Goal: Navigation & Orientation: Go to known website

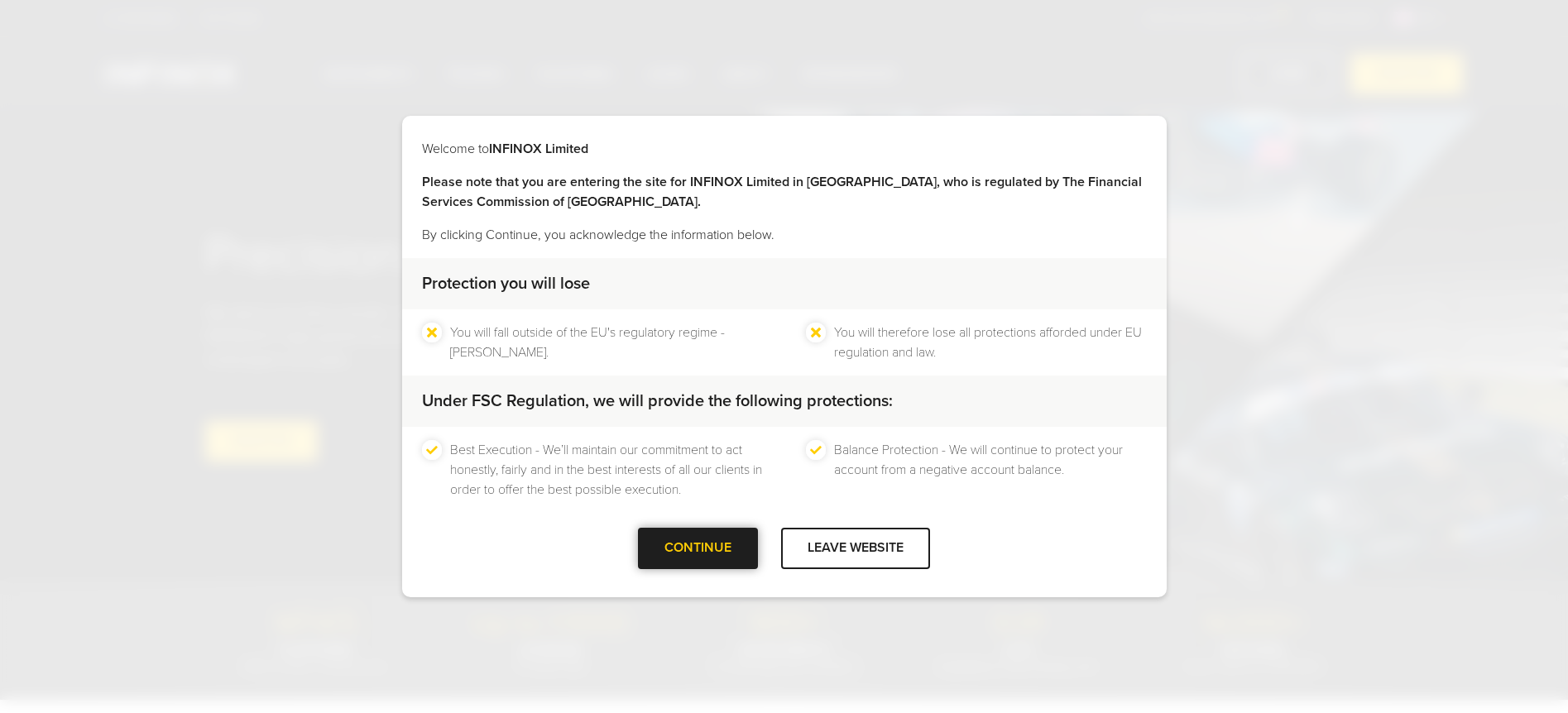
click at [666, 557] on div "CONTINUE" at bounding box center [698, 547] width 120 height 41
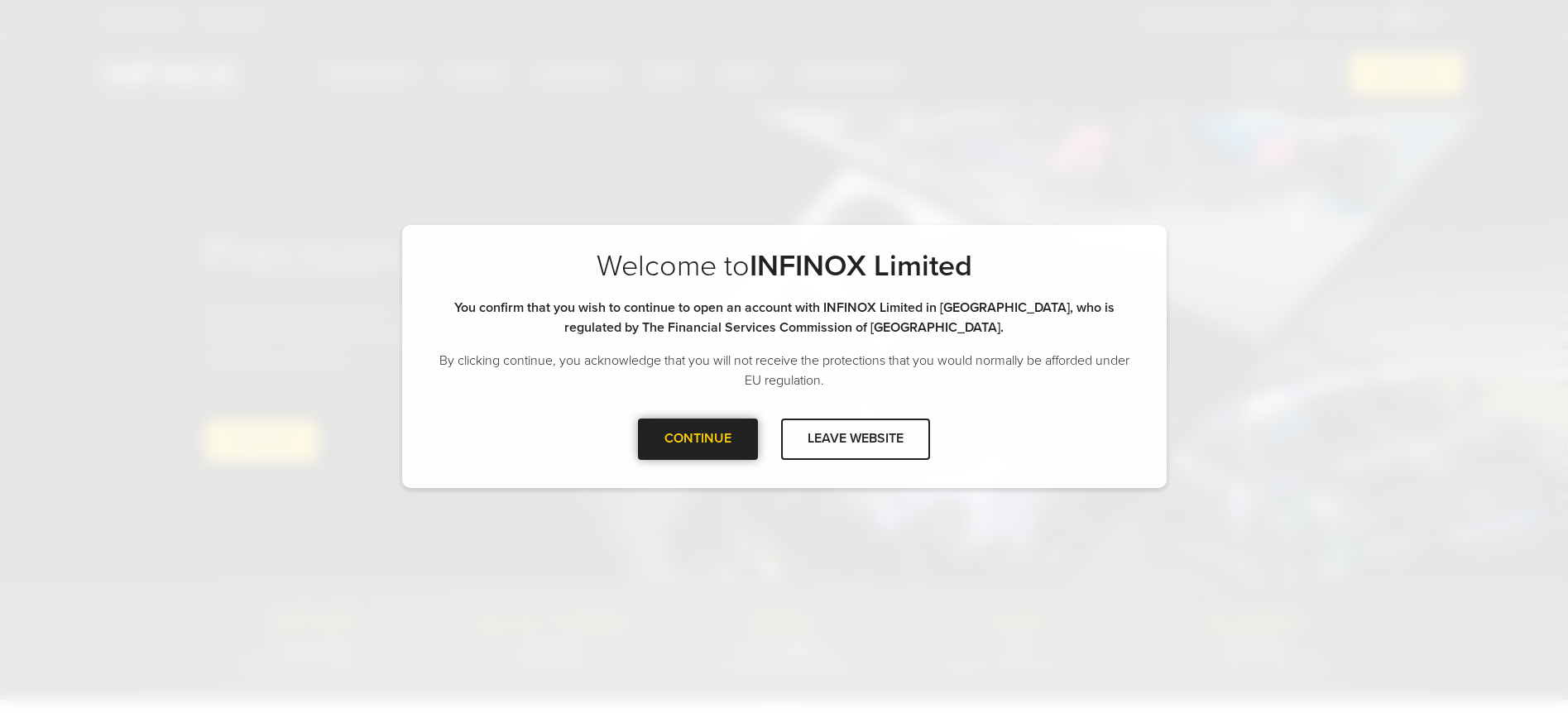
click at [699, 439] on div at bounding box center [699, 439] width 0 height 0
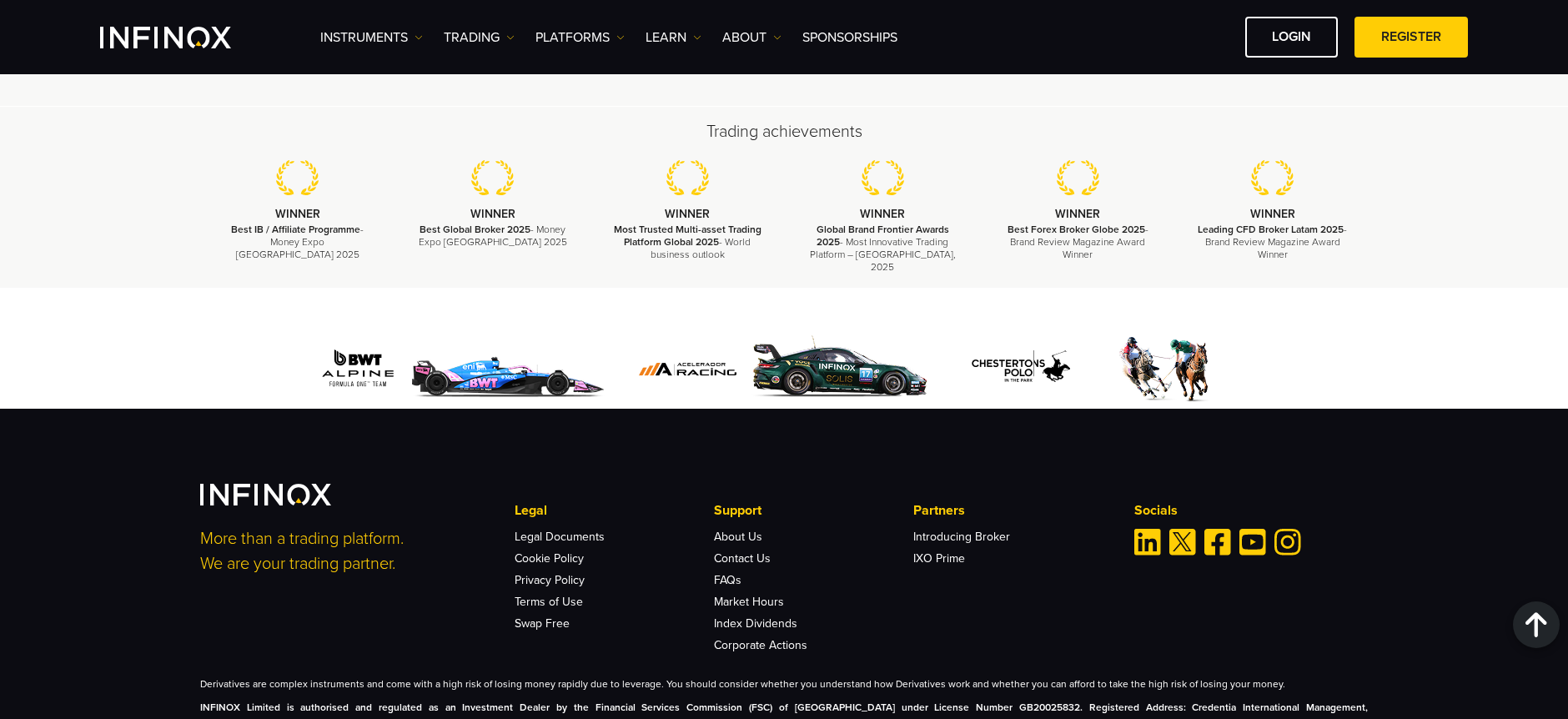
scroll to position [5115, 0]
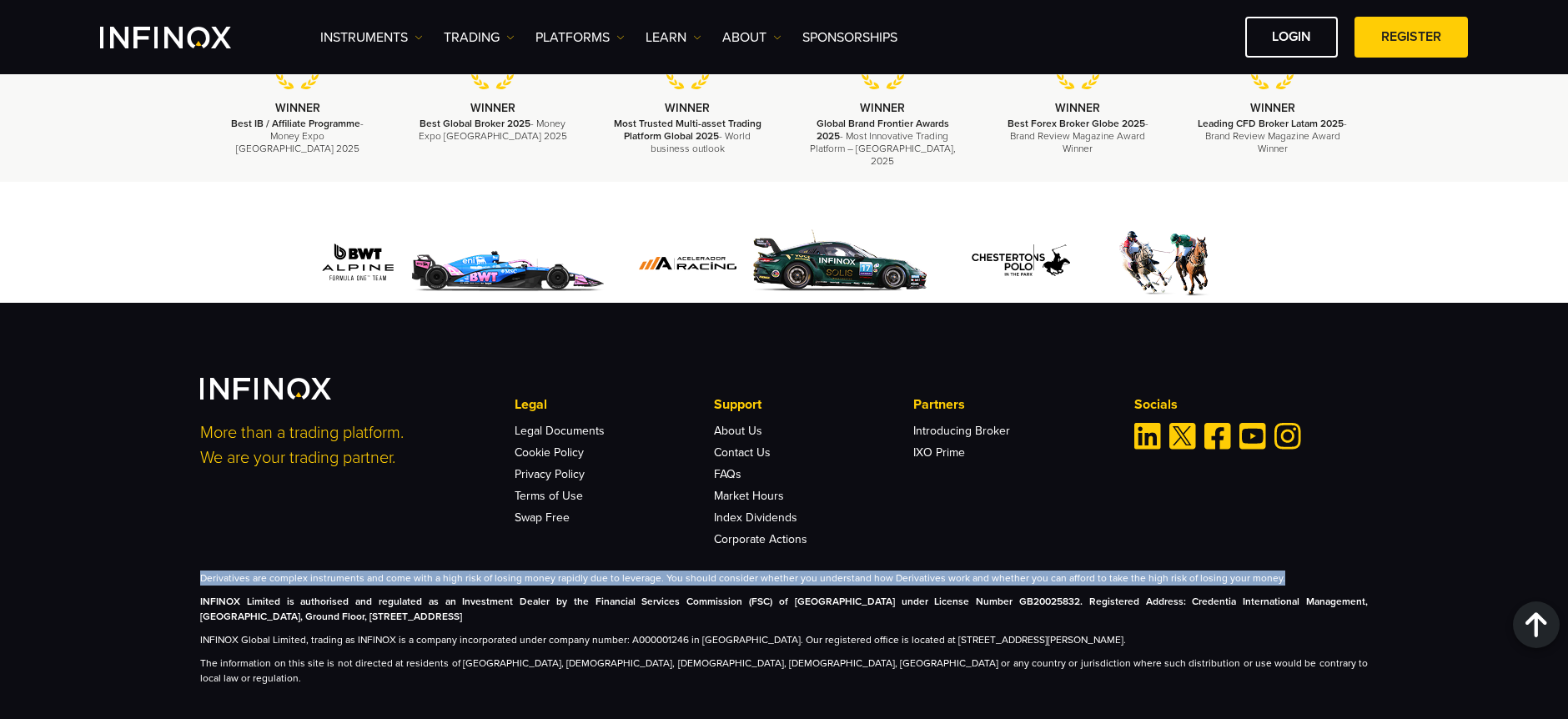
drag, startPoint x: 212, startPoint y: 565, endPoint x: 1284, endPoint y: 562, distance: 1072.0
click at [1284, 562] on div "More than a trading platform. We are your trading partner. Legal Legal Document…" at bounding box center [784, 532] width 1201 height 308
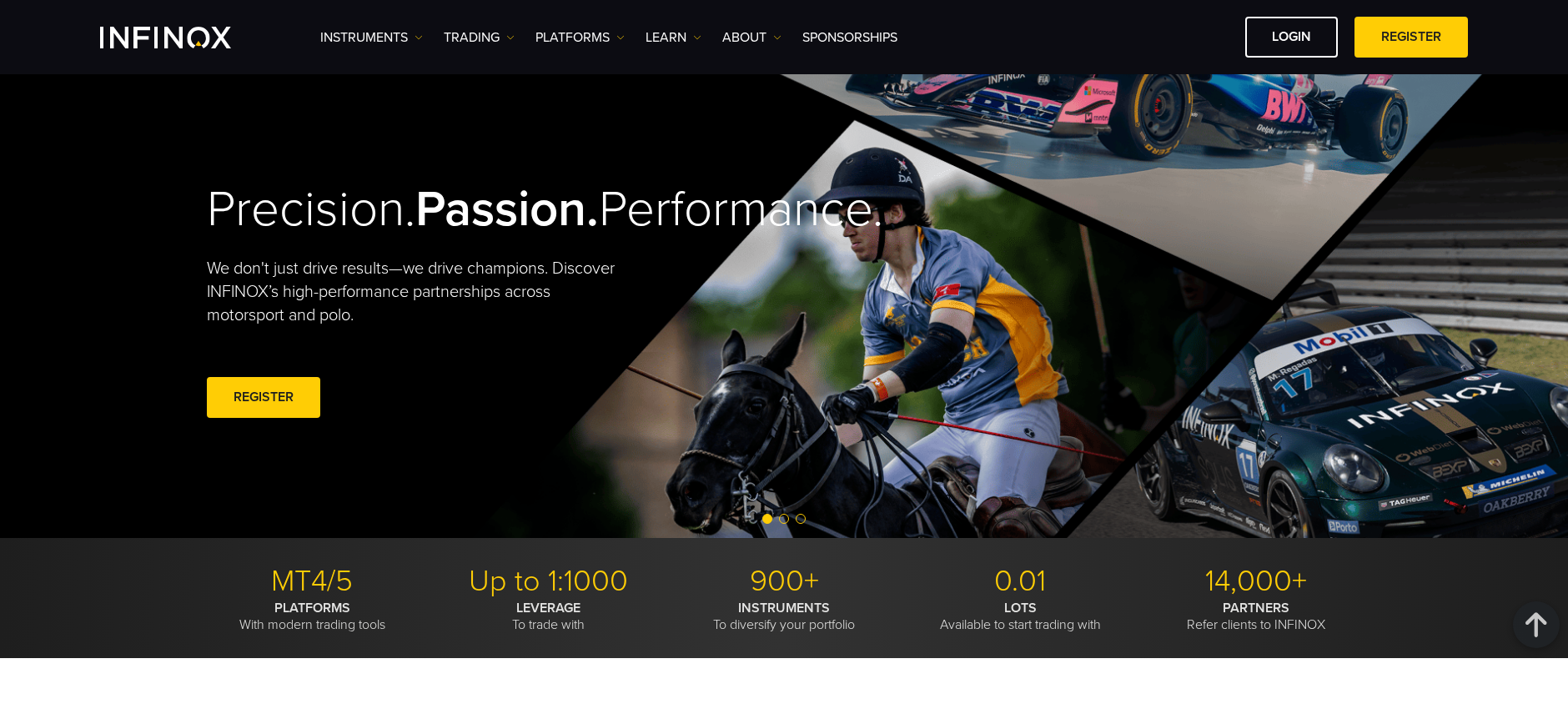
scroll to position [0, 0]
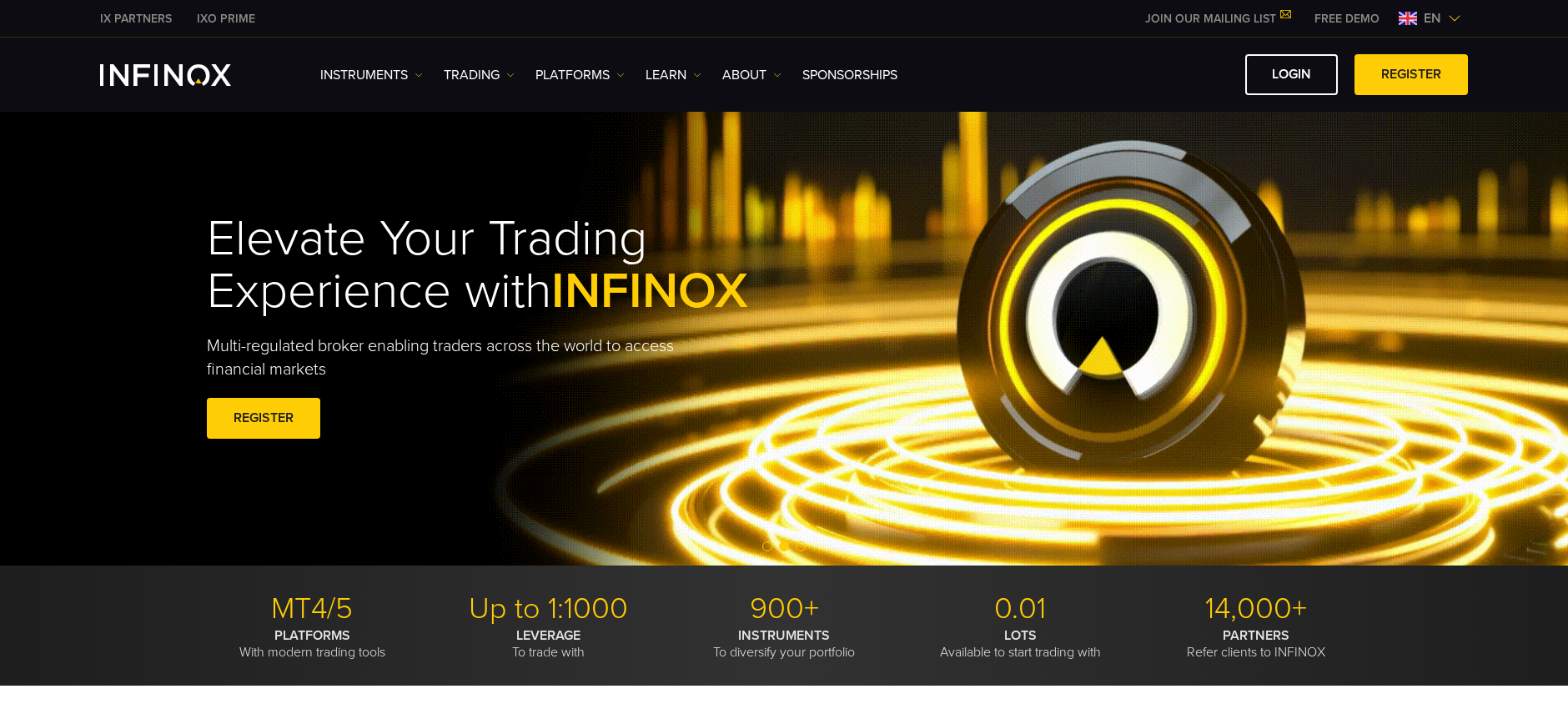
click at [1433, 16] on span "en" at bounding box center [1432, 18] width 30 height 20
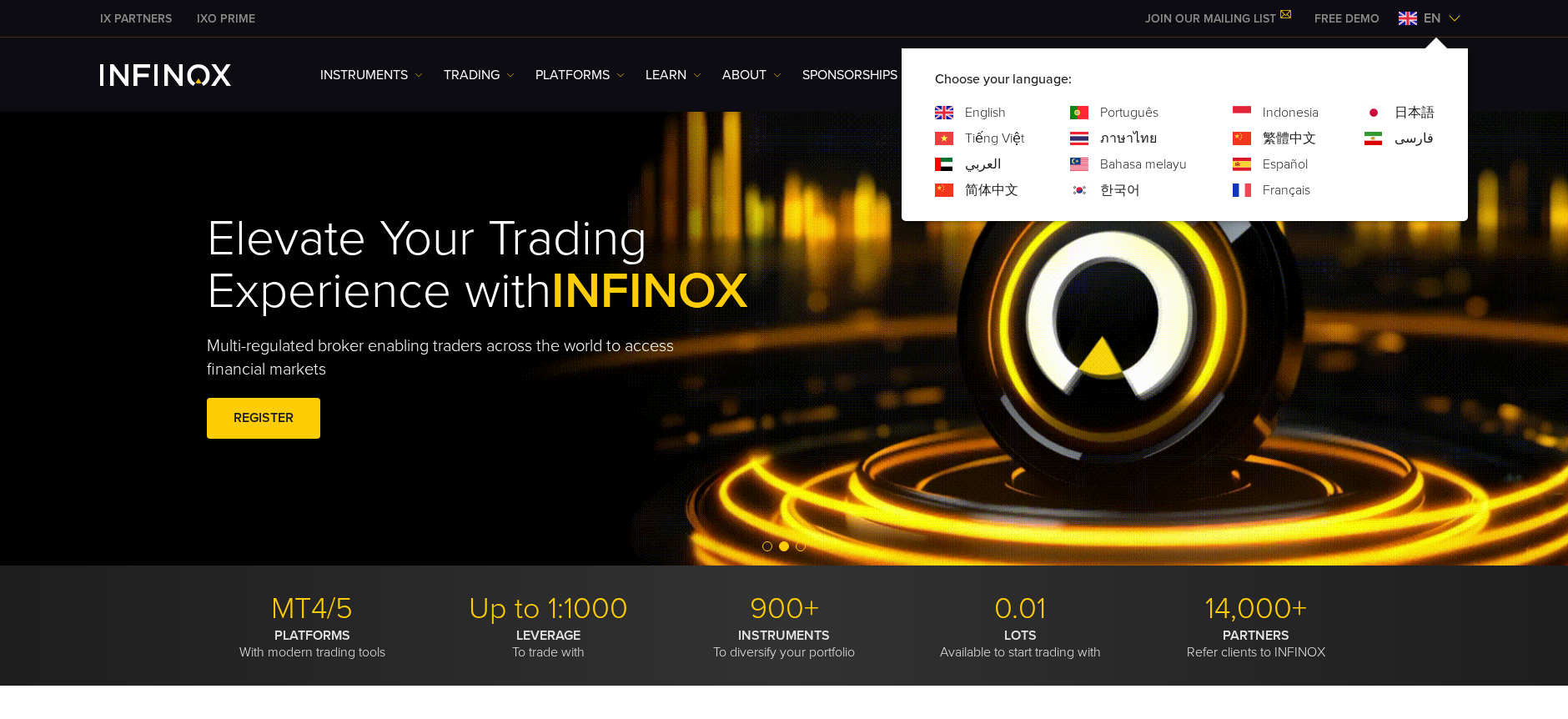
click at [1264, 164] on link "Español" at bounding box center [1286, 164] width 45 height 20
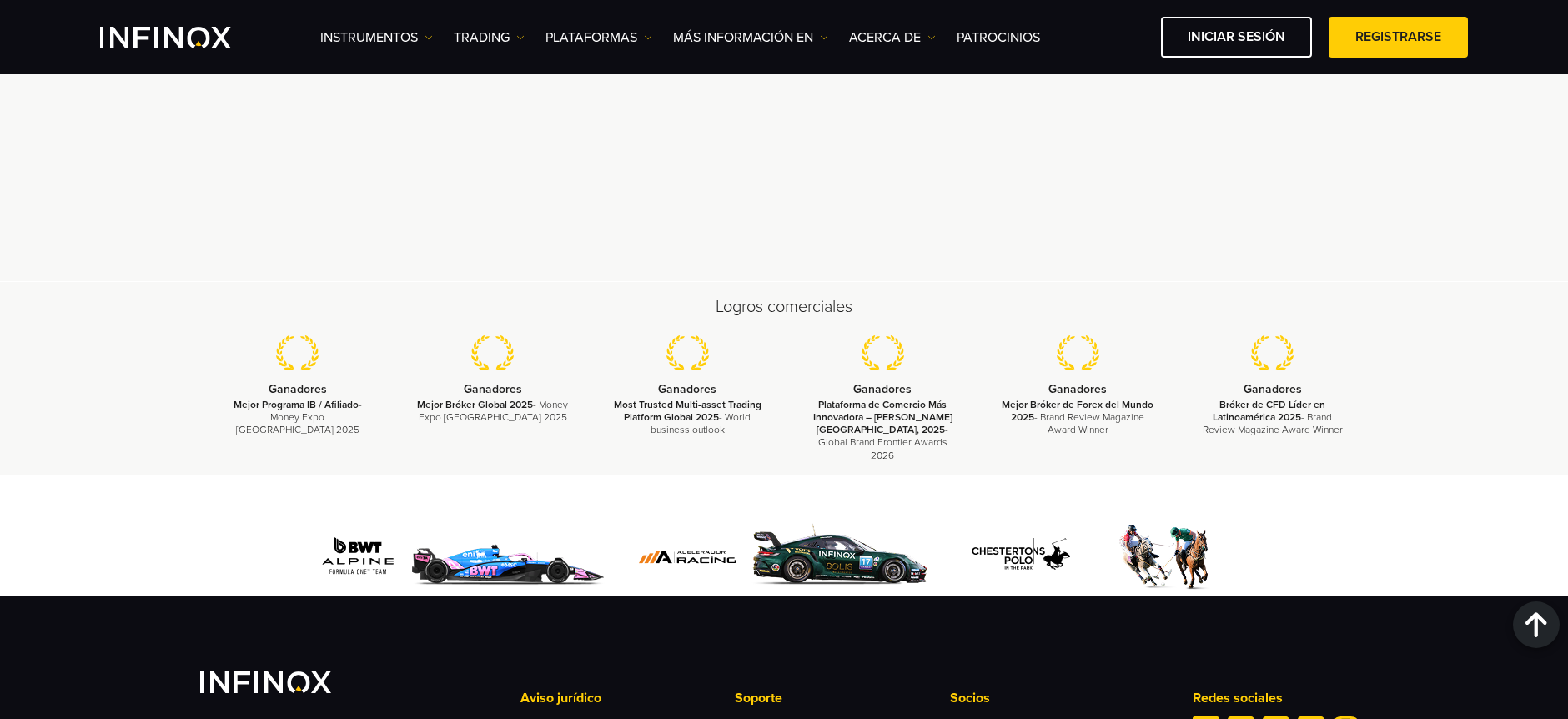
scroll to position [5303, 0]
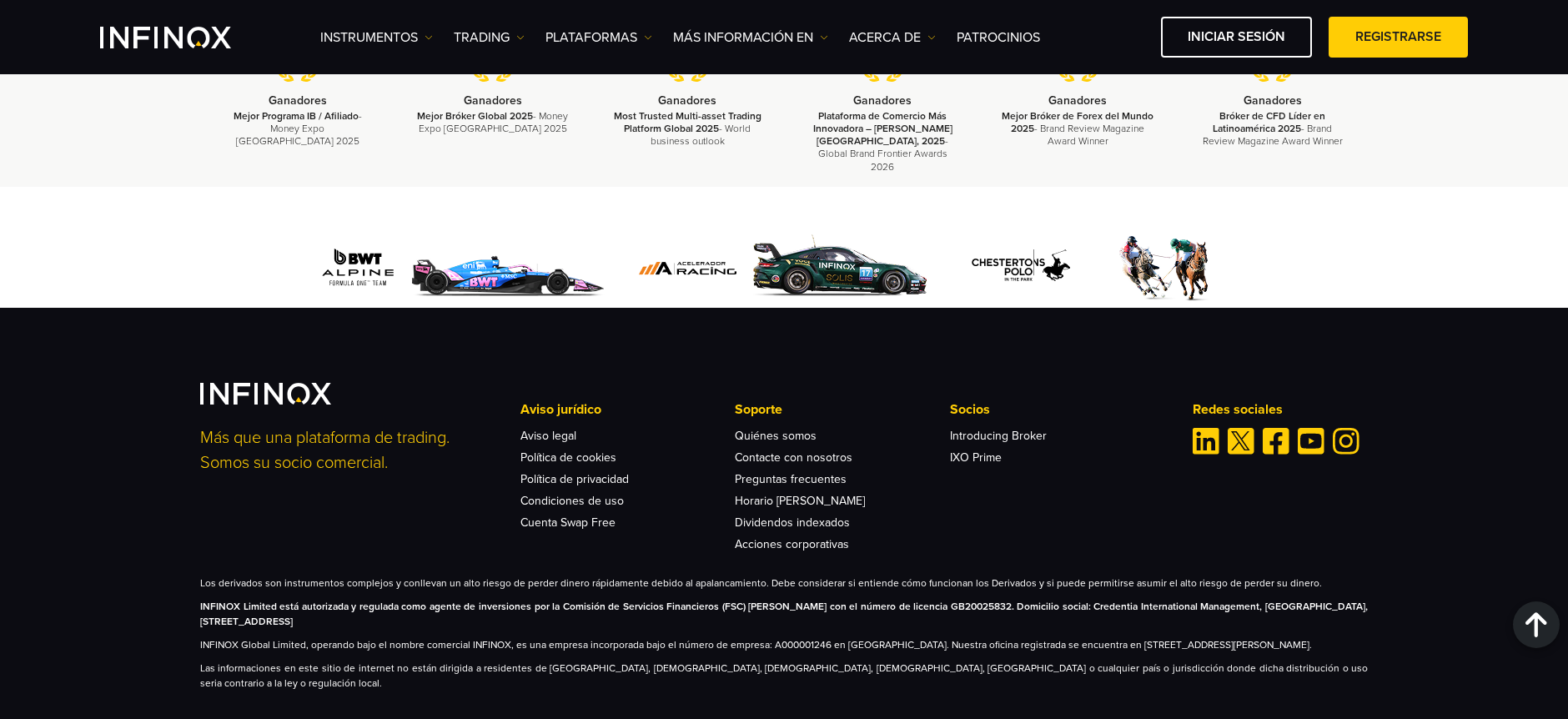
click at [858, 576] on p "Los derivados son instrumentos complejos y conllevan un alto riesgo de perder d…" at bounding box center [784, 582] width 1168 height 15
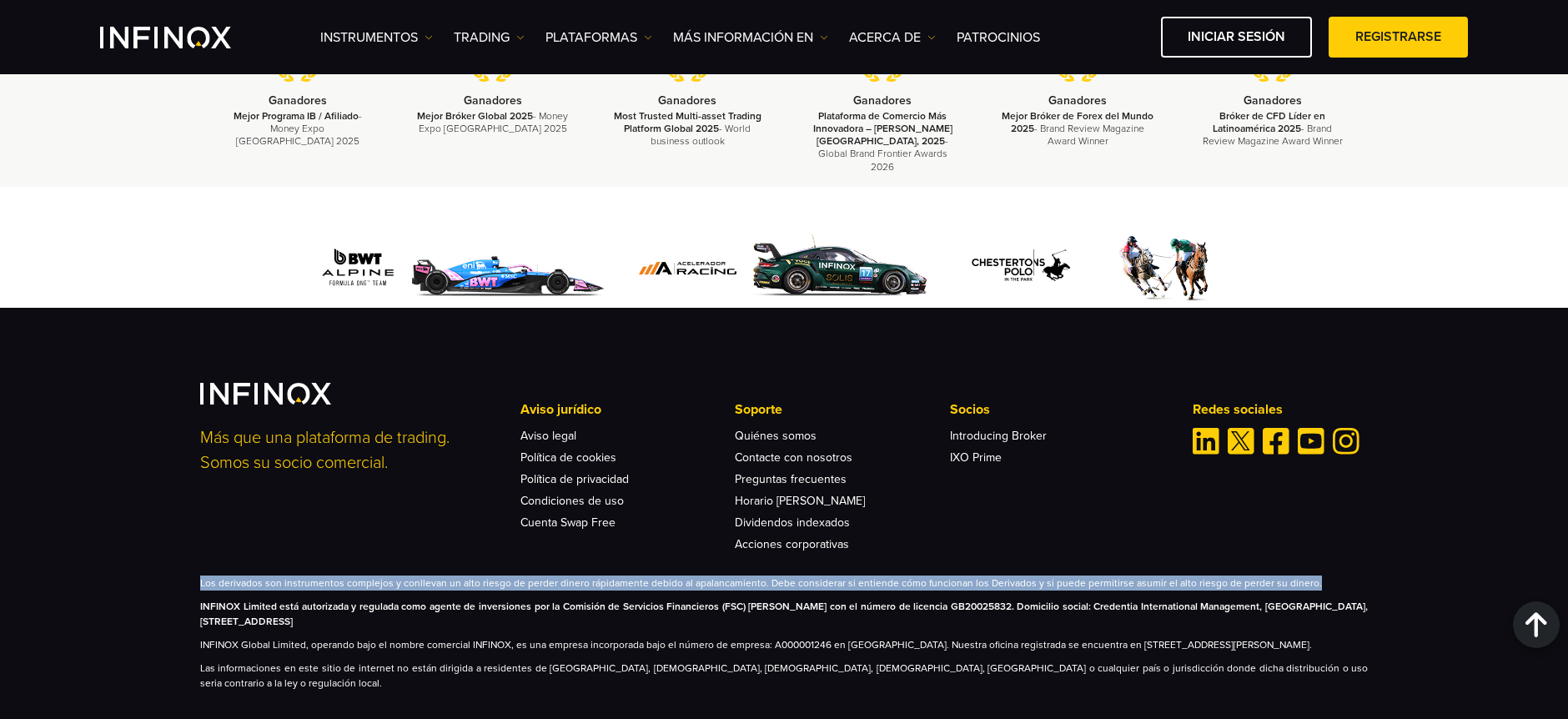
click at [858, 576] on p "Los derivados son instrumentos complejos y conllevan un alto riesgo de perder d…" at bounding box center [784, 582] width 1168 height 15
copy div "Los derivados son instrumentos complejos y conllevan un alto riesgo de perder d…"
